Goal: Task Accomplishment & Management: Use online tool/utility

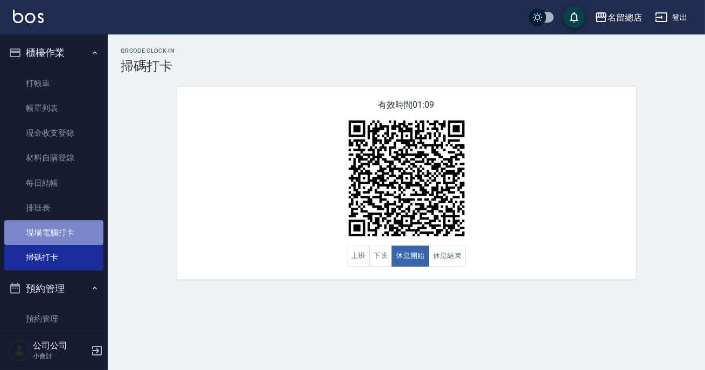
click at [72, 235] on link "現場電腦打卡" at bounding box center [53, 232] width 99 height 25
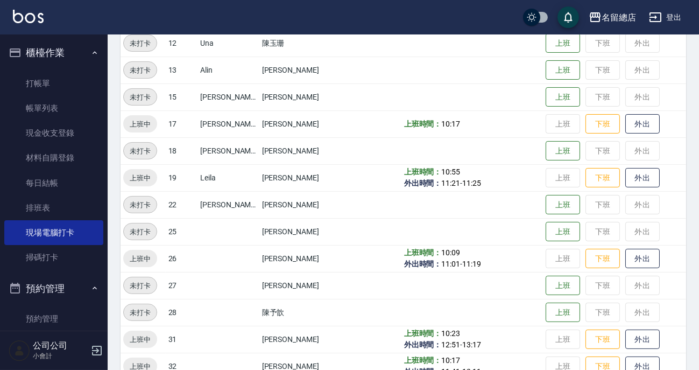
scroll to position [489, 0]
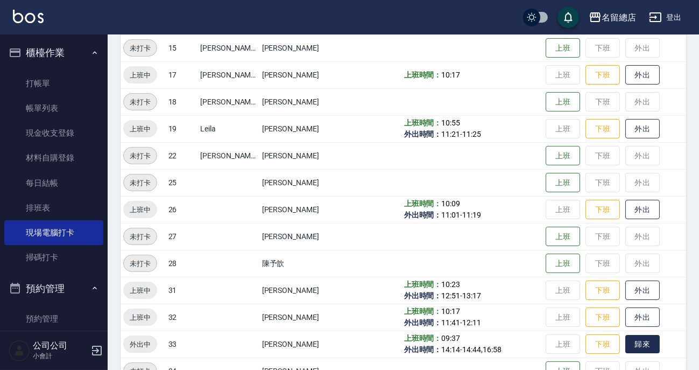
click at [634, 341] on button "歸來" at bounding box center [642, 344] width 34 height 19
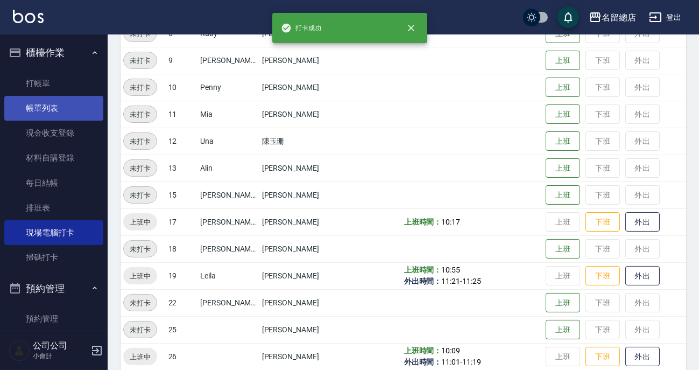
scroll to position [195, 0]
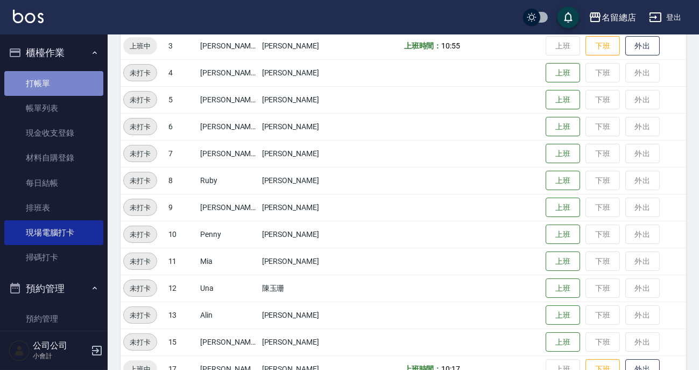
click at [54, 73] on link "打帳單" at bounding box center [53, 83] width 99 height 25
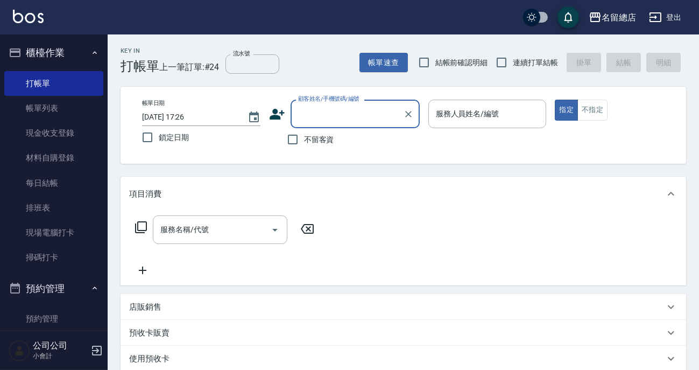
click at [322, 75] on div "Key In 打帳單 上一筆訂單:#24 流水號 流水號 帳單速查 結帳前確認明細 連續打單結帳 掛單 結帳 明細 帳單日期 [DATE] 17:26 鎖定日…" at bounding box center [404, 286] width 592 height 505
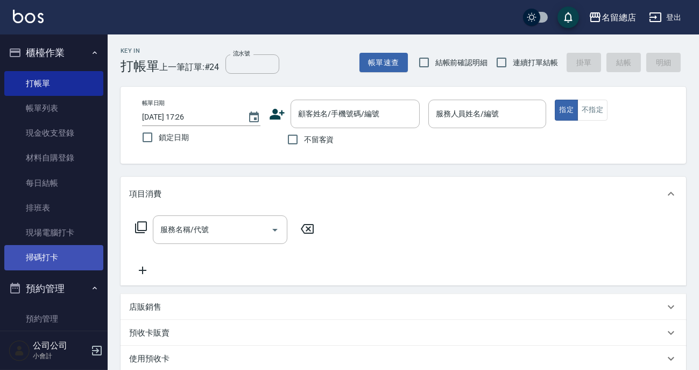
click at [43, 258] on link "掃碼打卡" at bounding box center [53, 257] width 99 height 25
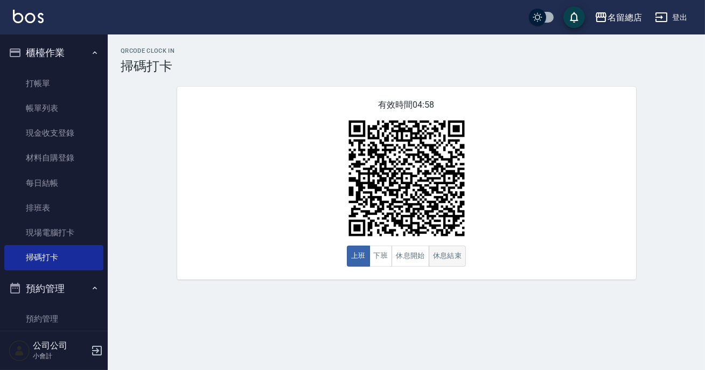
click at [458, 249] on button "休息結束" at bounding box center [447, 255] width 38 height 21
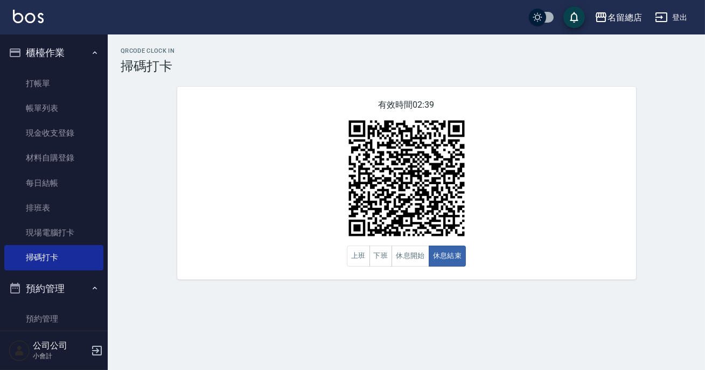
click at [470, 242] on img at bounding box center [406, 178] width 135 height 135
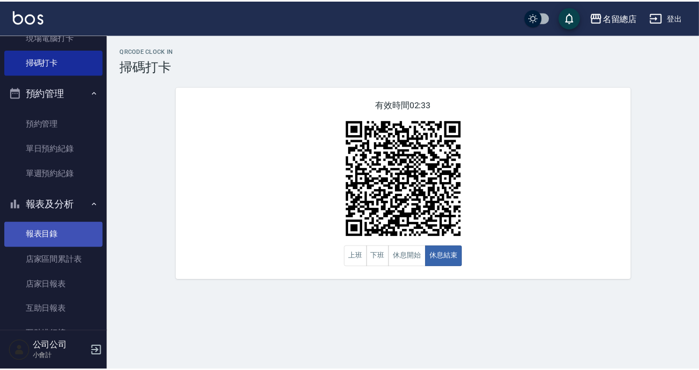
scroll to position [244, 0]
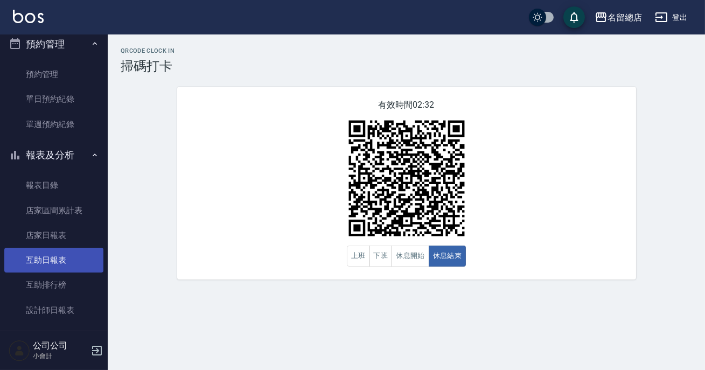
click at [58, 261] on link "互助日報表" at bounding box center [53, 260] width 99 height 25
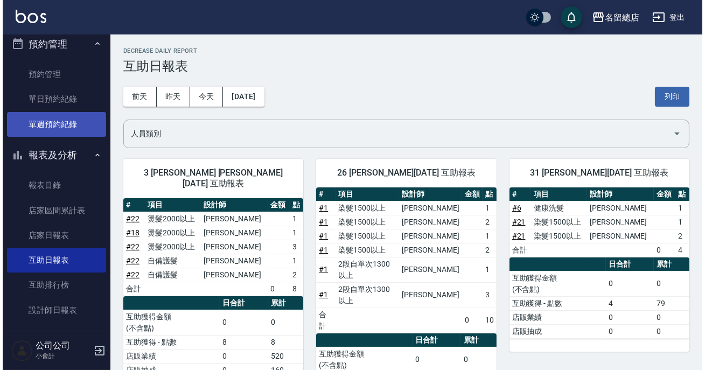
scroll to position [146, 0]
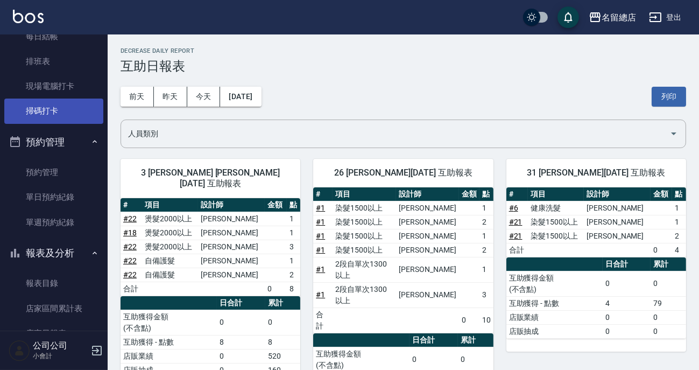
click at [37, 104] on link "掃碼打卡" at bounding box center [53, 110] width 99 height 25
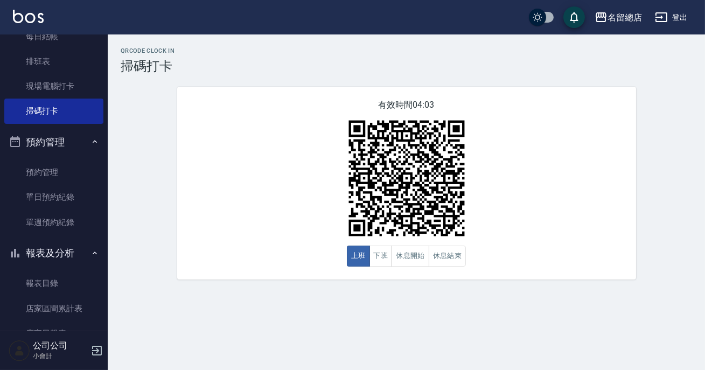
click at [470, 231] on img at bounding box center [406, 178] width 135 height 135
click at [415, 256] on button "休息開始" at bounding box center [410, 255] width 38 height 21
